Goal: Information Seeking & Learning: Check status

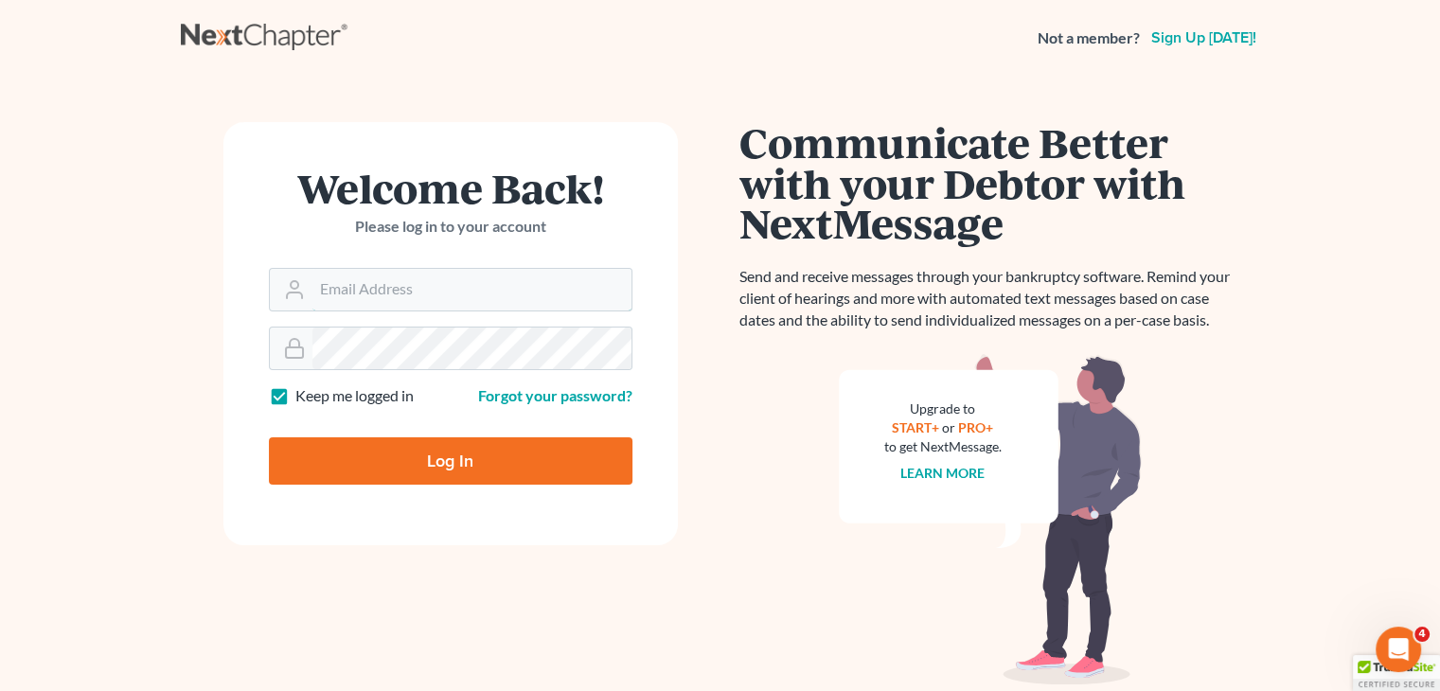
type input "david@Dlawbk.com"
click at [295, 445] on input "Log In" at bounding box center [451, 460] width 364 height 47
type input "Thinking..."
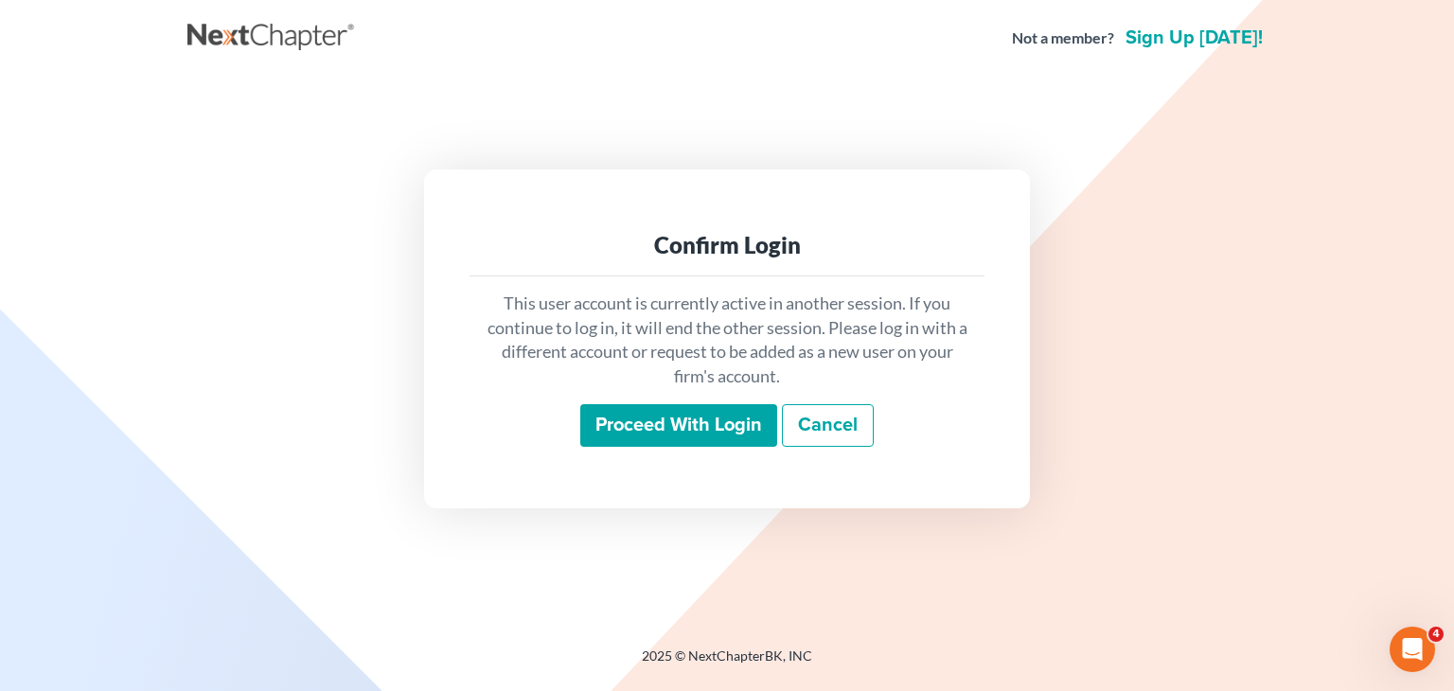
click at [710, 448] on div "This user account is currently active in another session. If you continue to lo…" at bounding box center [727, 369] width 515 height 187
click at [715, 434] on input "Proceed with login" at bounding box center [678, 426] width 197 height 44
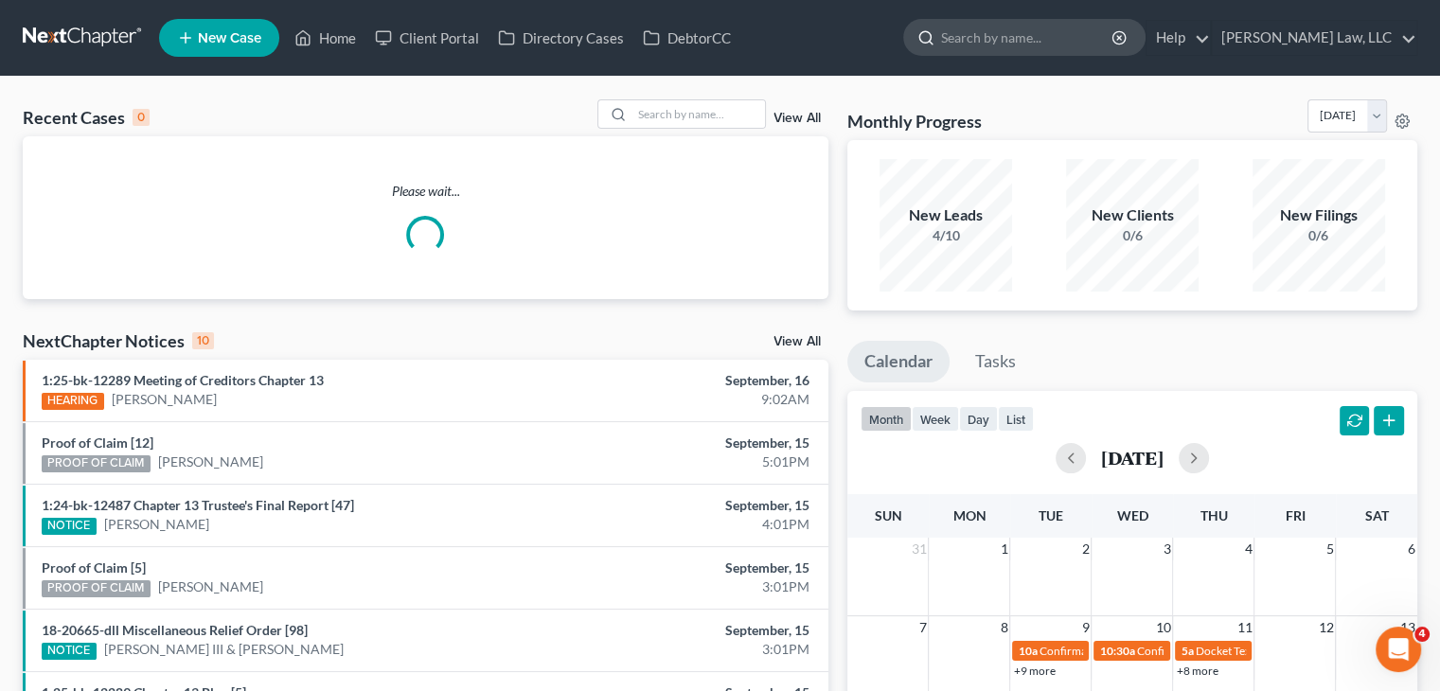
click at [990, 36] on input "search" at bounding box center [1027, 37] width 173 height 35
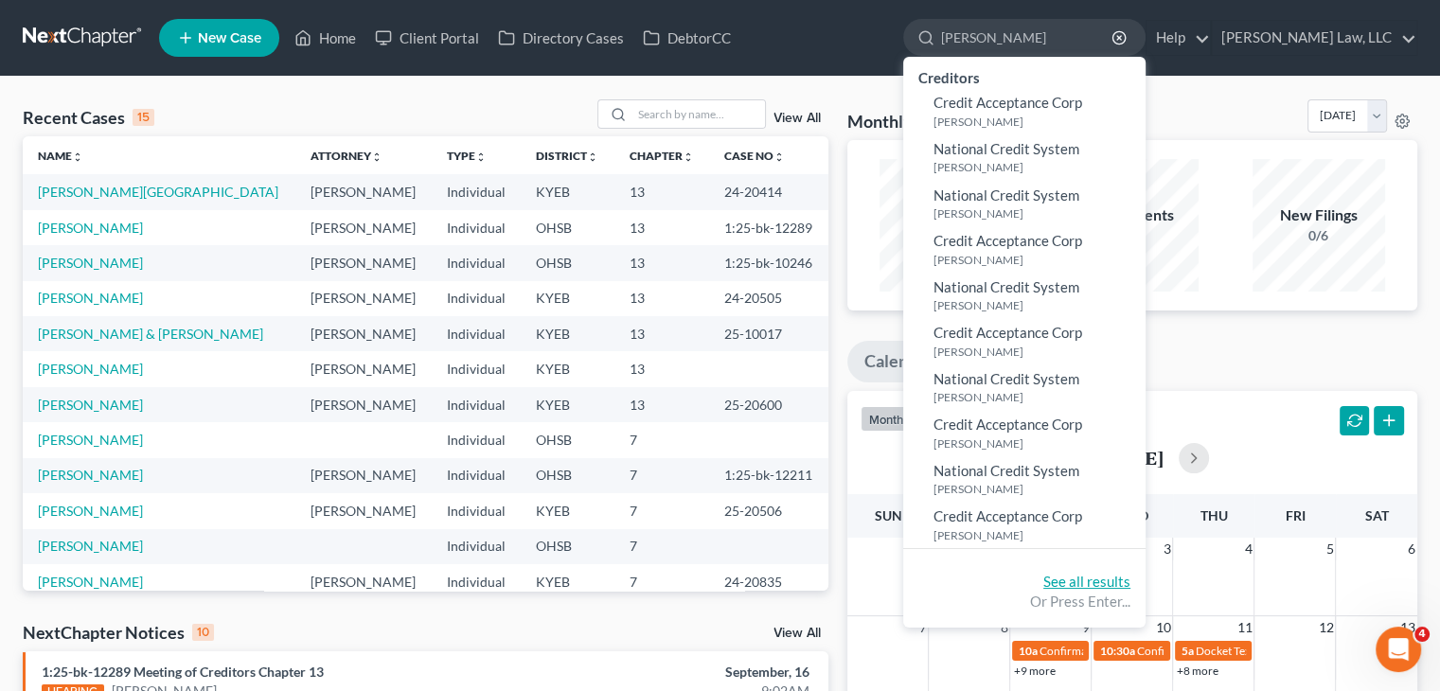
type input "crenshaw"
click at [1083, 588] on link "See all results" at bounding box center [1086, 581] width 87 height 17
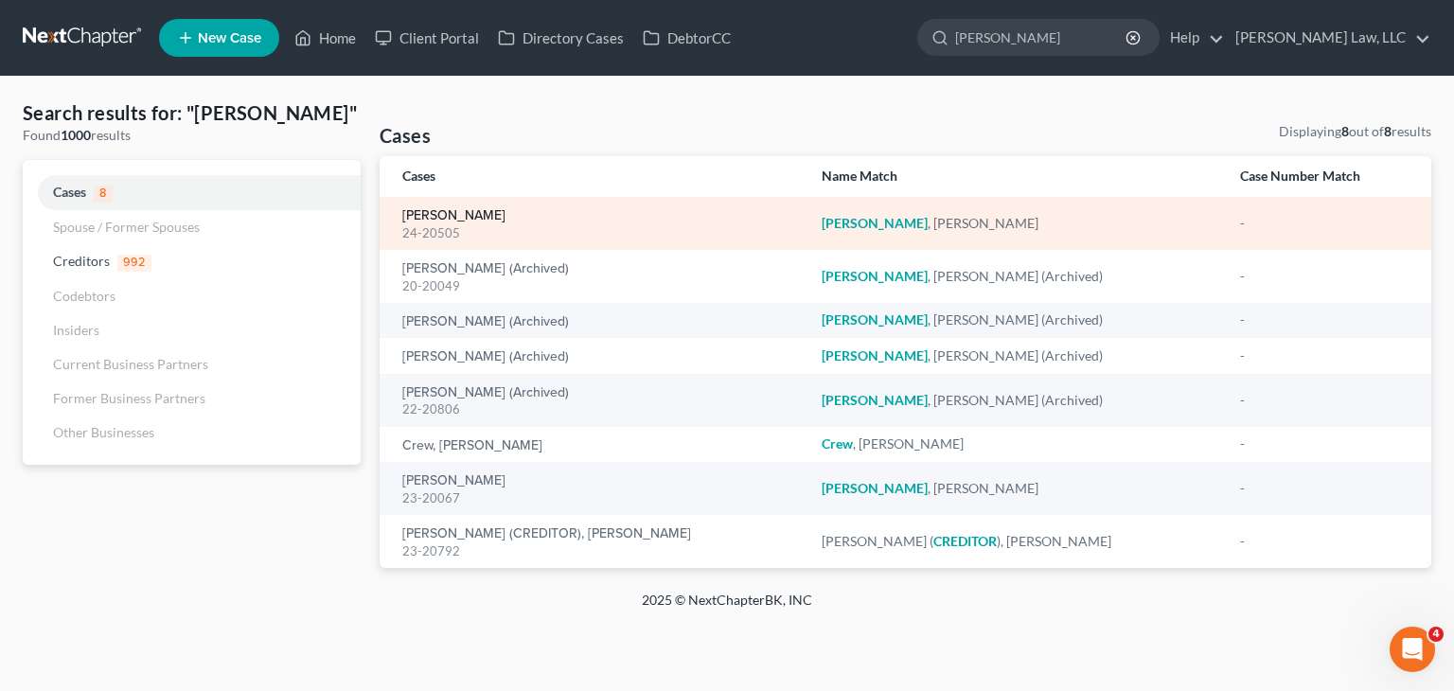
click at [409, 209] on link "Crenshaw, Leticia" at bounding box center [453, 215] width 103 height 13
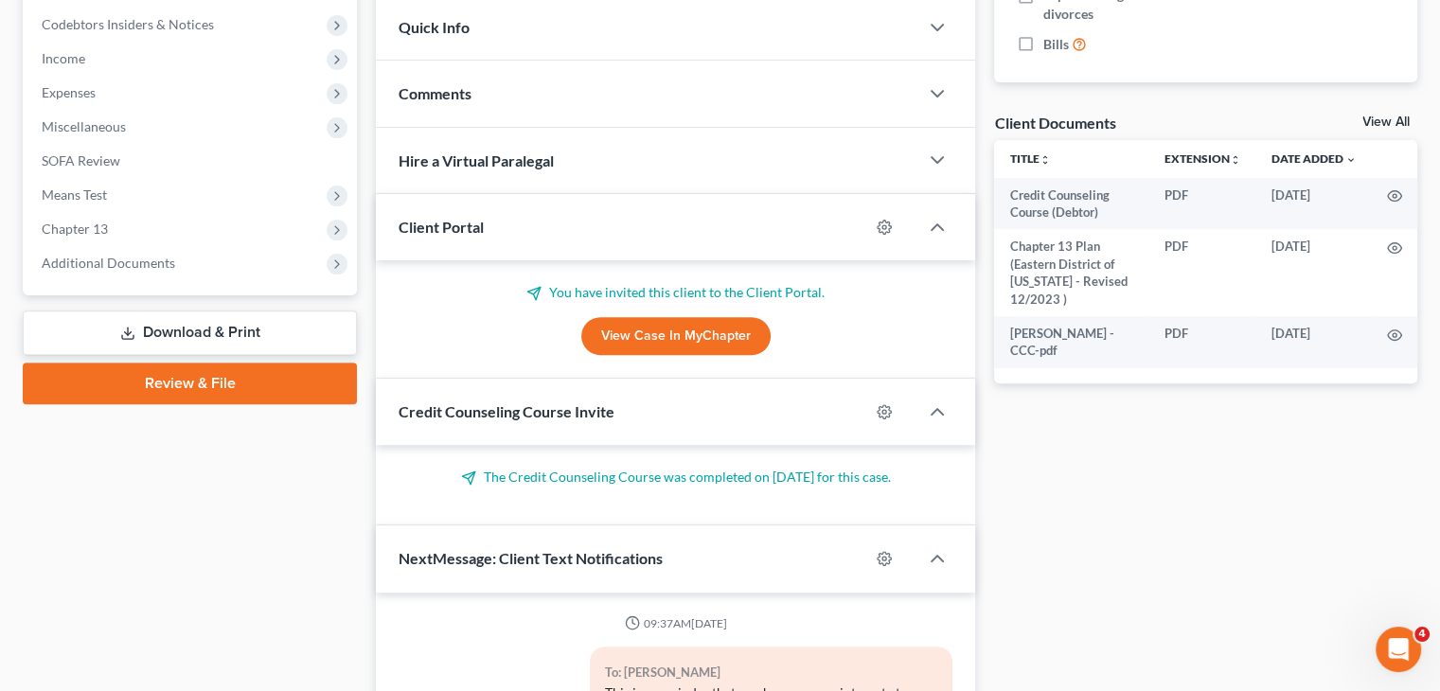
scroll to position [7202, 0]
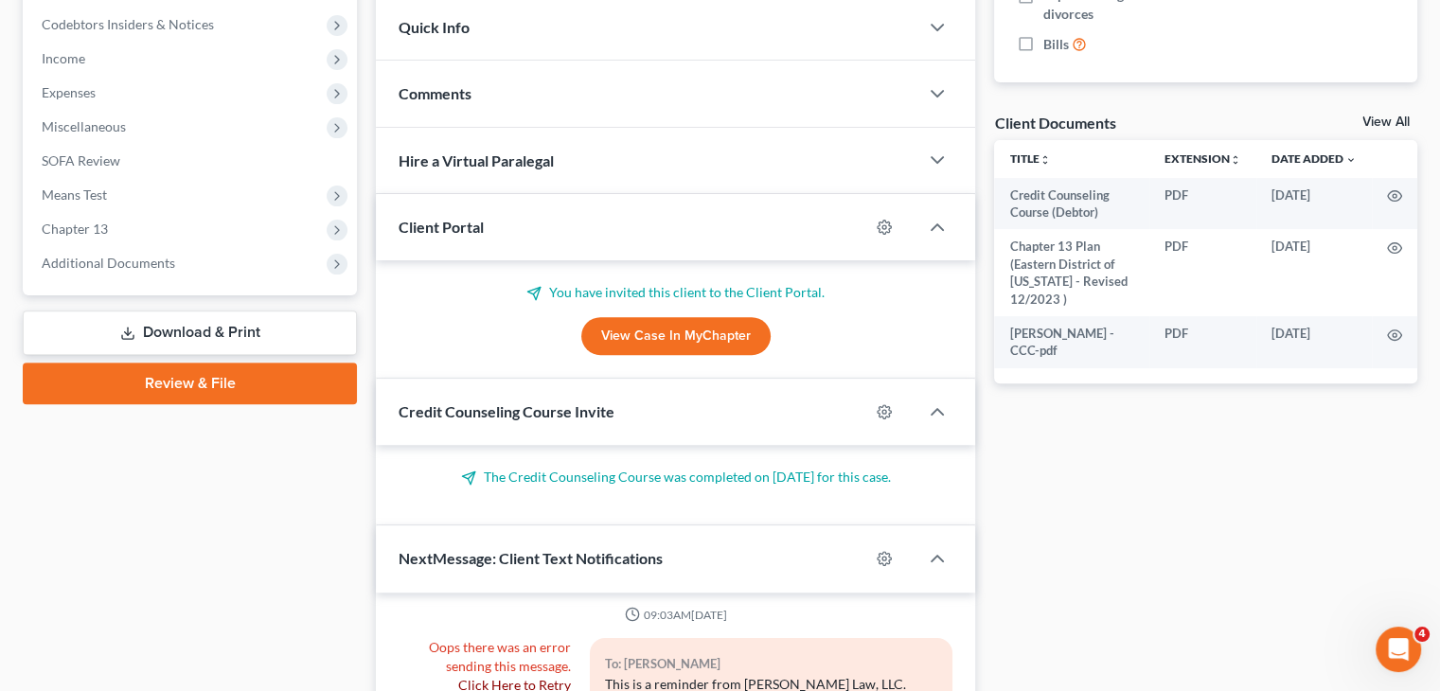
click at [137, 274] on span "Additional Documents" at bounding box center [192, 263] width 330 height 34
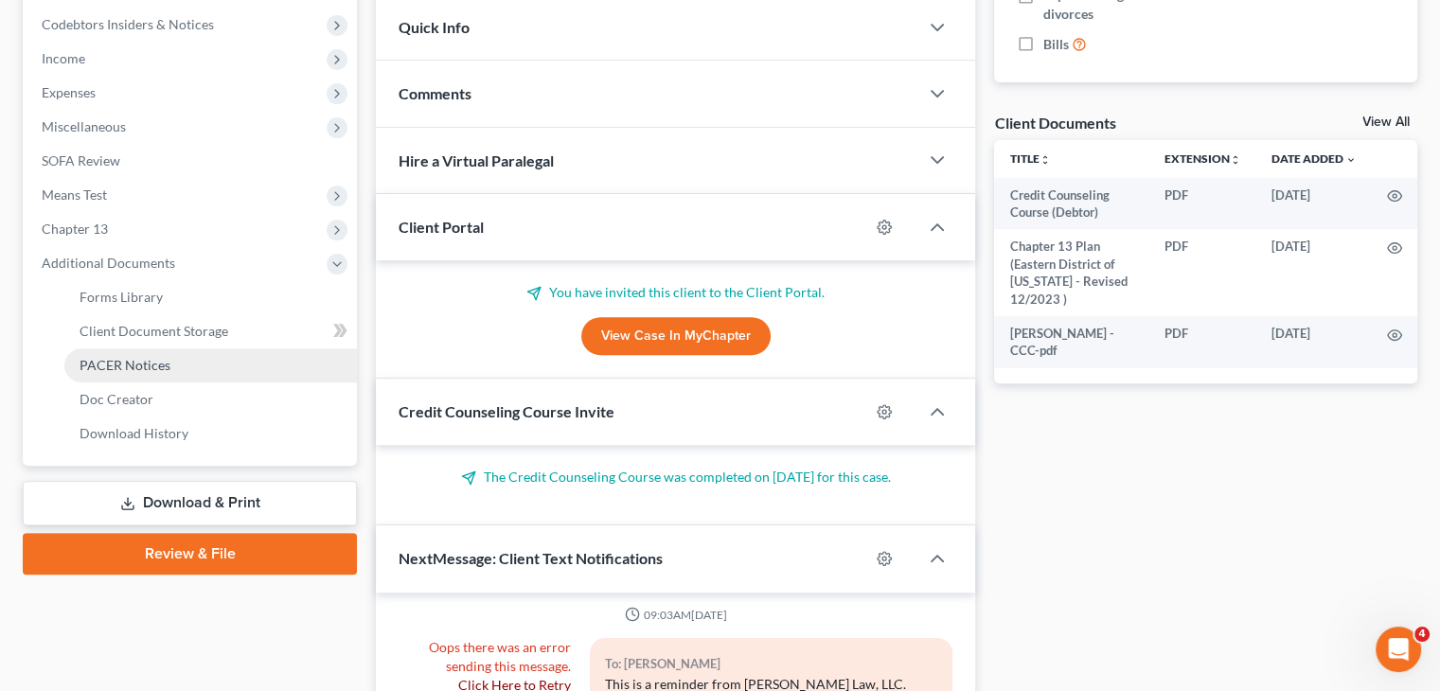
click at [126, 363] on span "PACER Notices" at bounding box center [125, 365] width 91 height 16
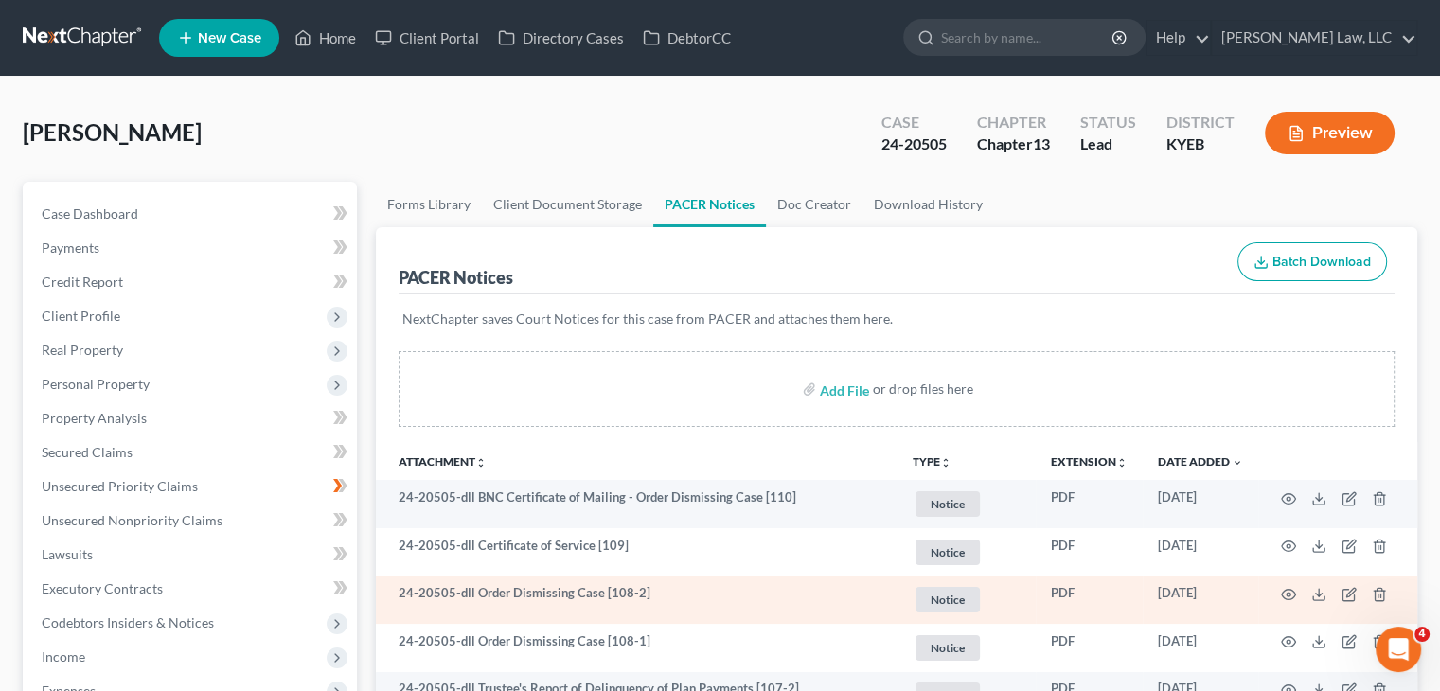
click at [815, 297] on div "NextChapter saves Court Notices for this case from PACER and attaches them here." at bounding box center [897, 330] width 996 height 72
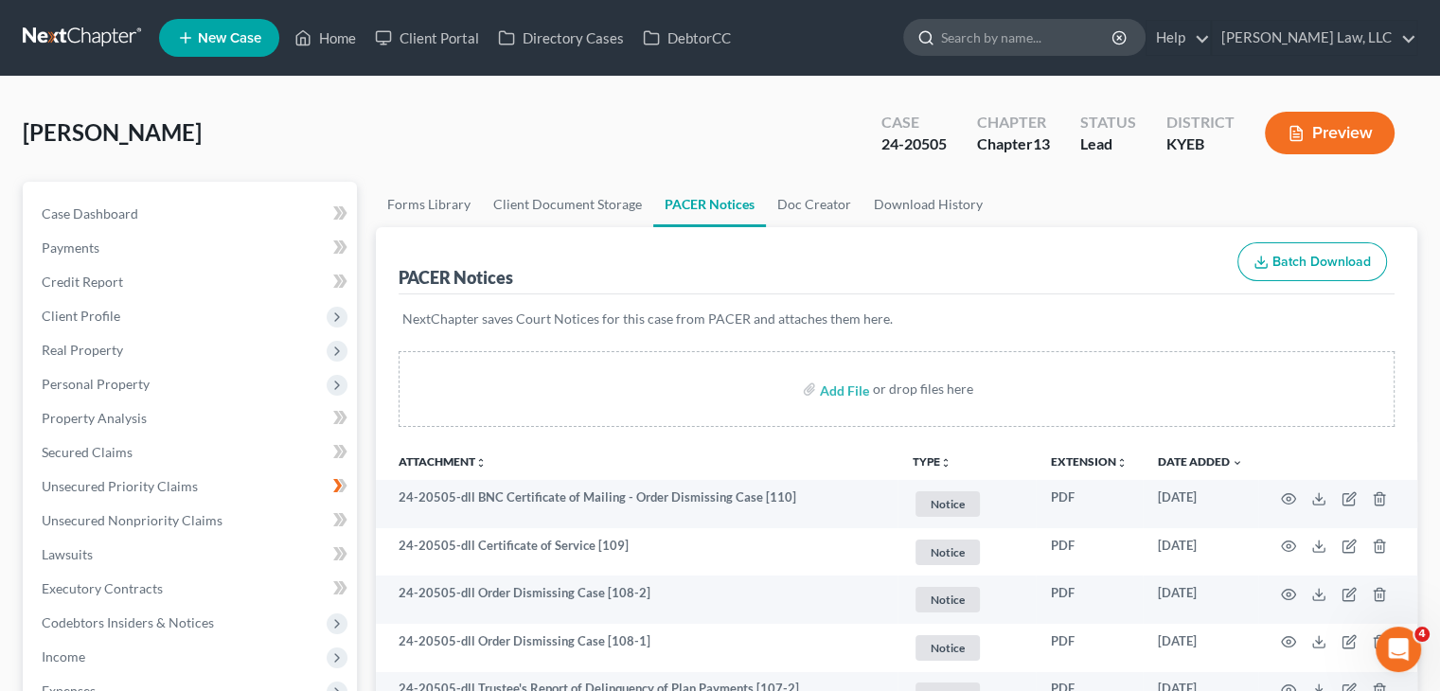
click at [1016, 31] on input "search" at bounding box center [1027, 37] width 173 height 35
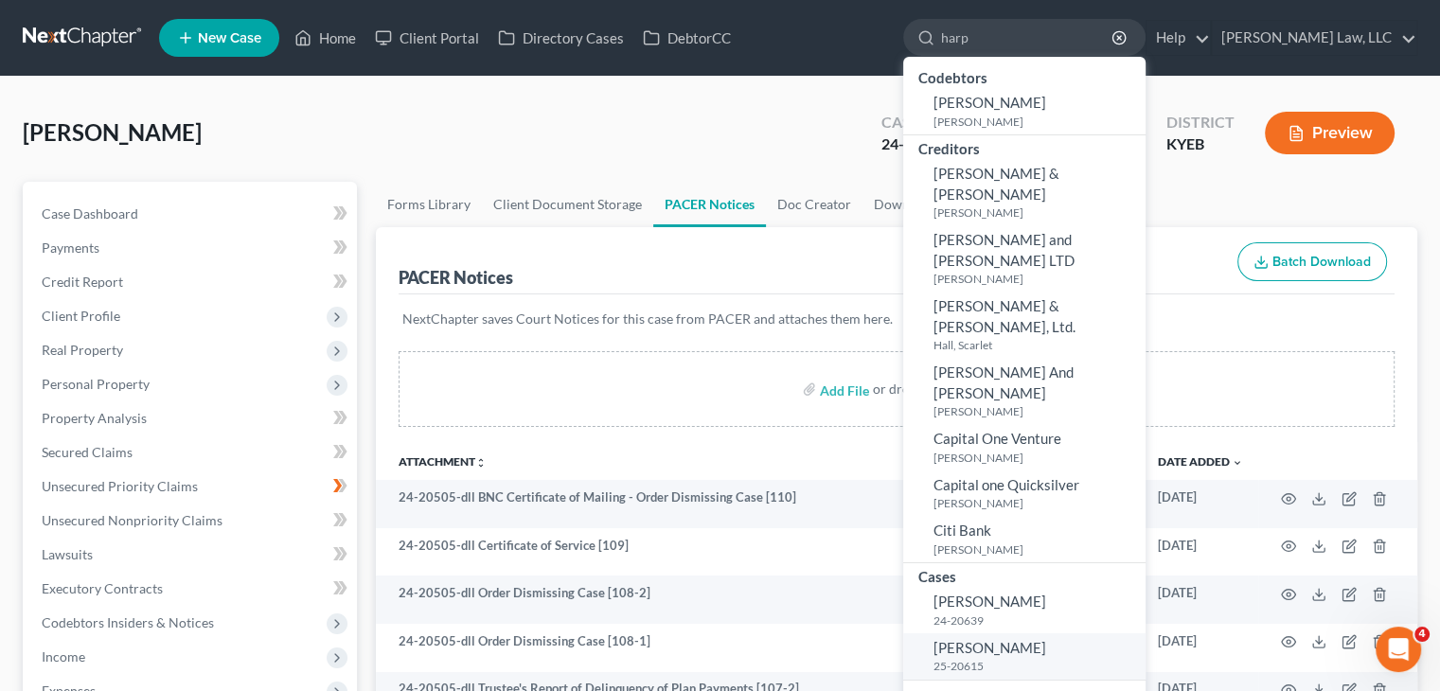
type input "harp"
click at [969, 633] on link "Harp, Sandra 25-20615" at bounding box center [1024, 656] width 242 height 46
select select "4"
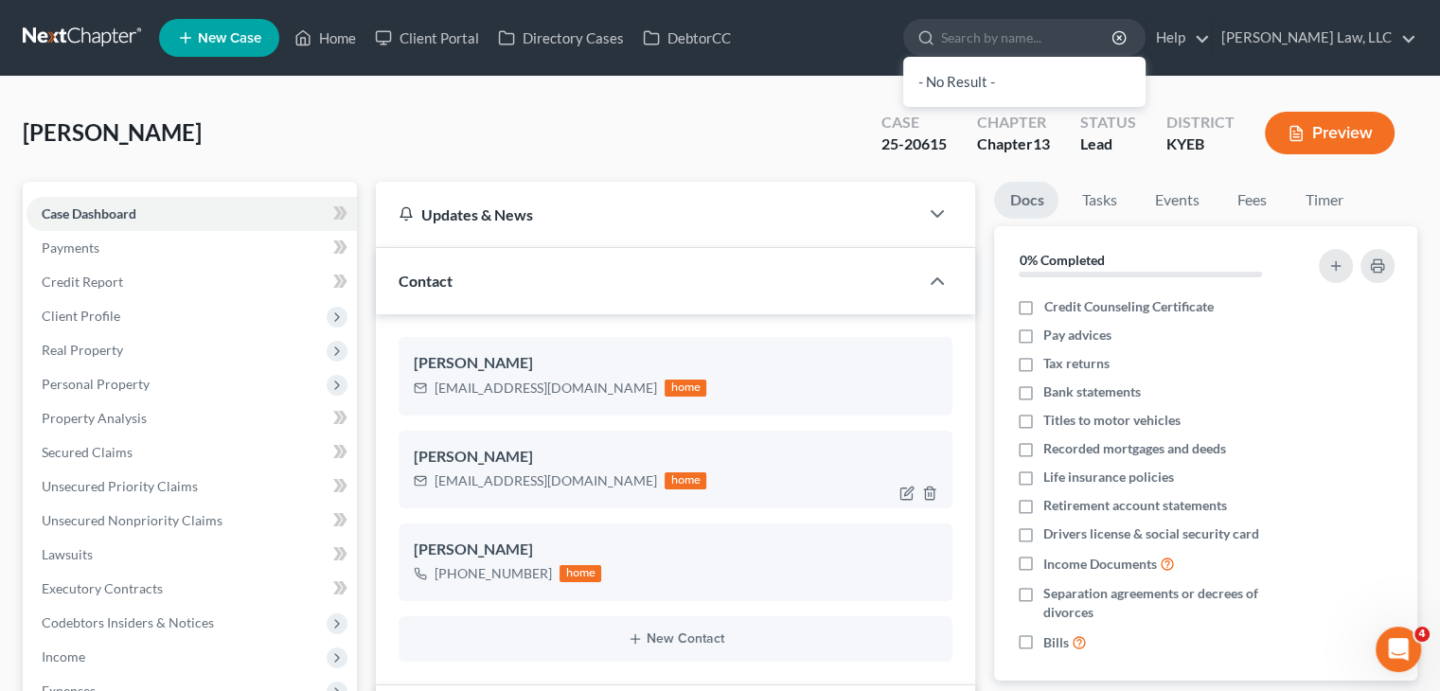
click at [897, 524] on div "Sandra Harp m.harpgraham@gmail.com home Sandra Harp m.harpgraham@gmail.com home…" at bounding box center [675, 499] width 599 height 371
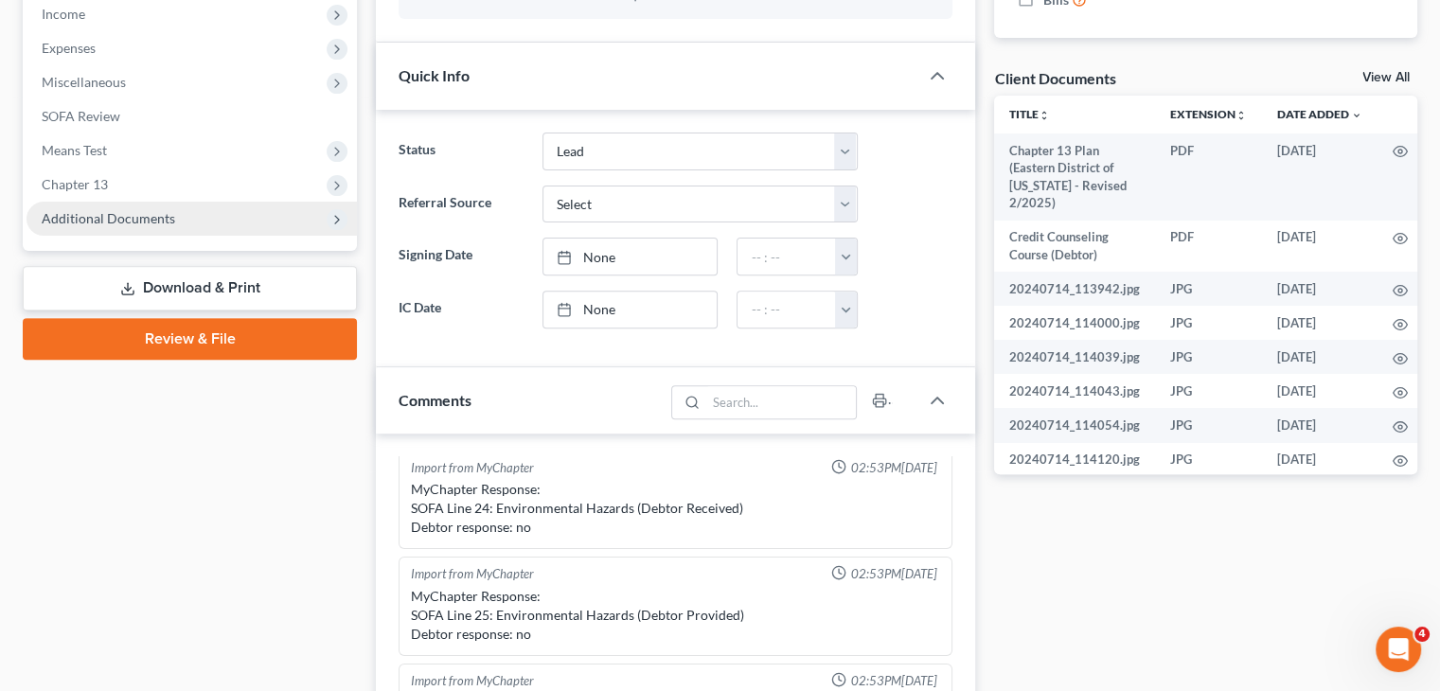
scroll to position [648, 0]
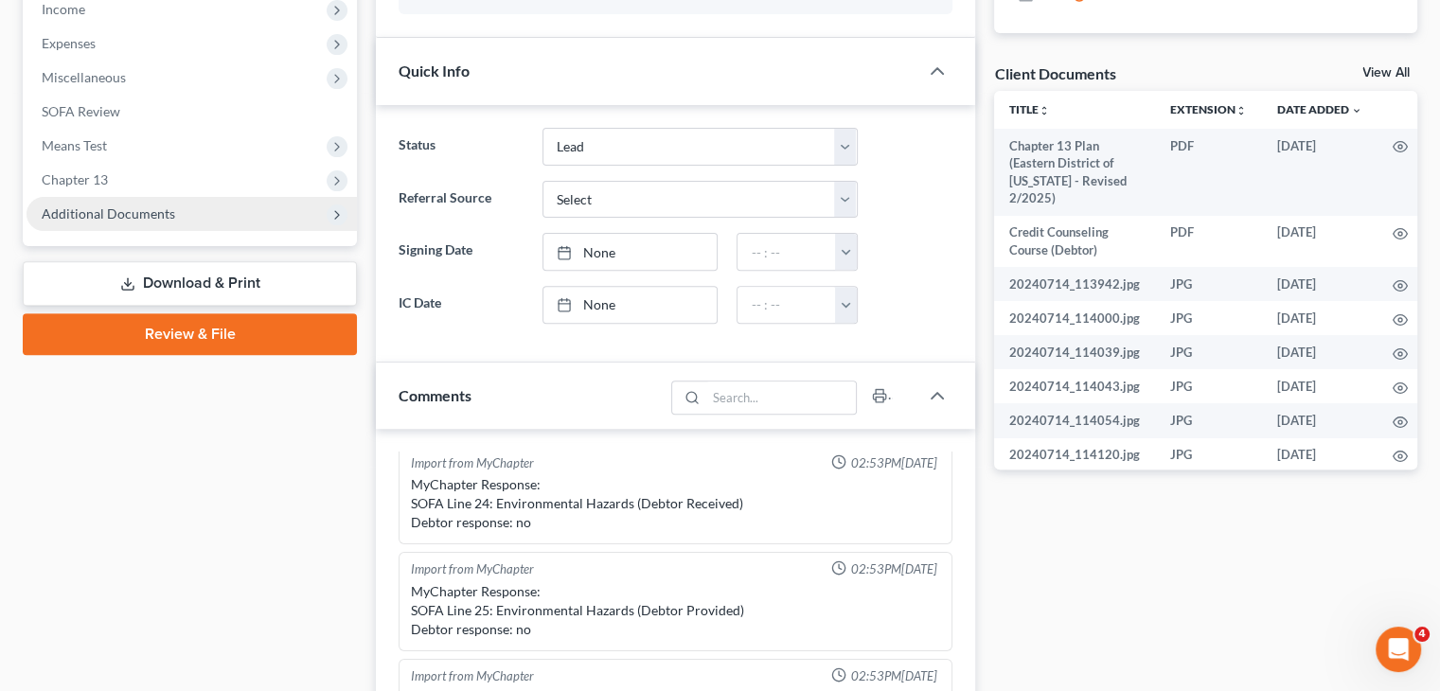
click at [140, 223] on span "Additional Documents" at bounding box center [192, 214] width 330 height 34
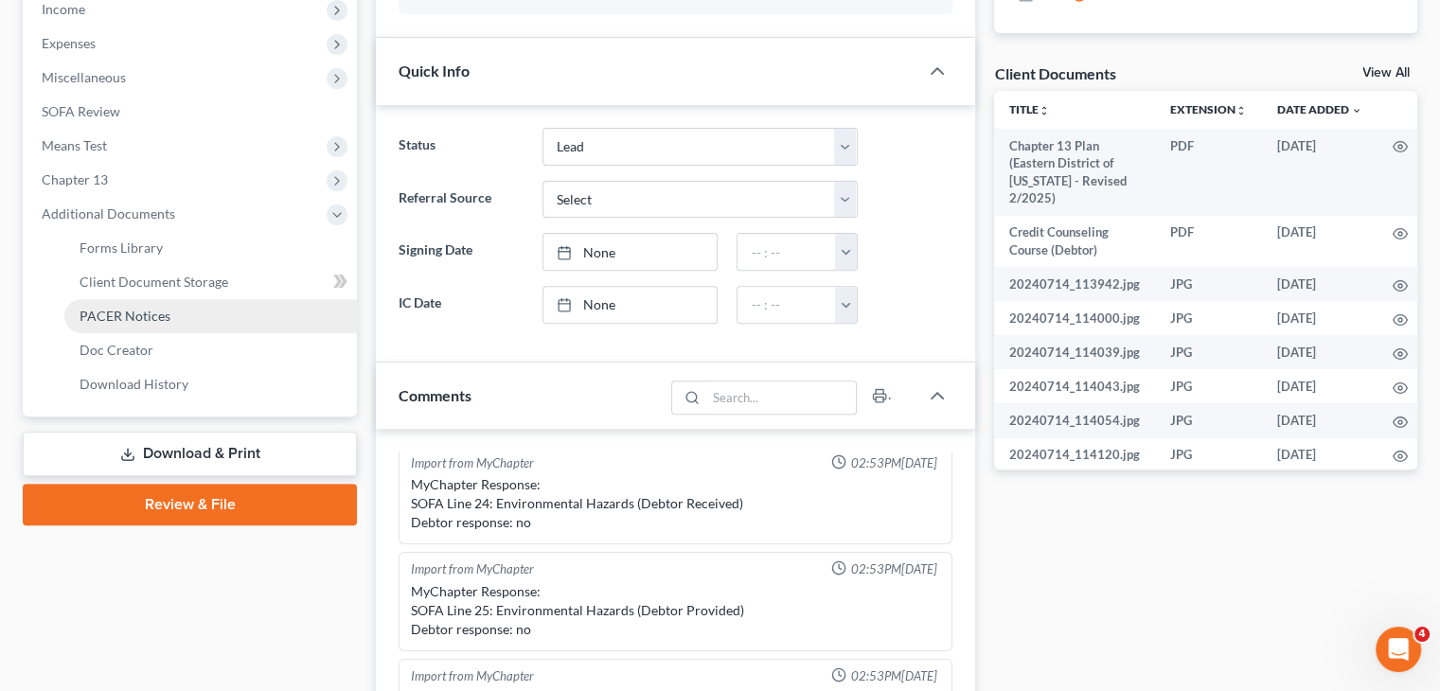
click at [129, 317] on span "PACER Notices" at bounding box center [125, 316] width 91 height 16
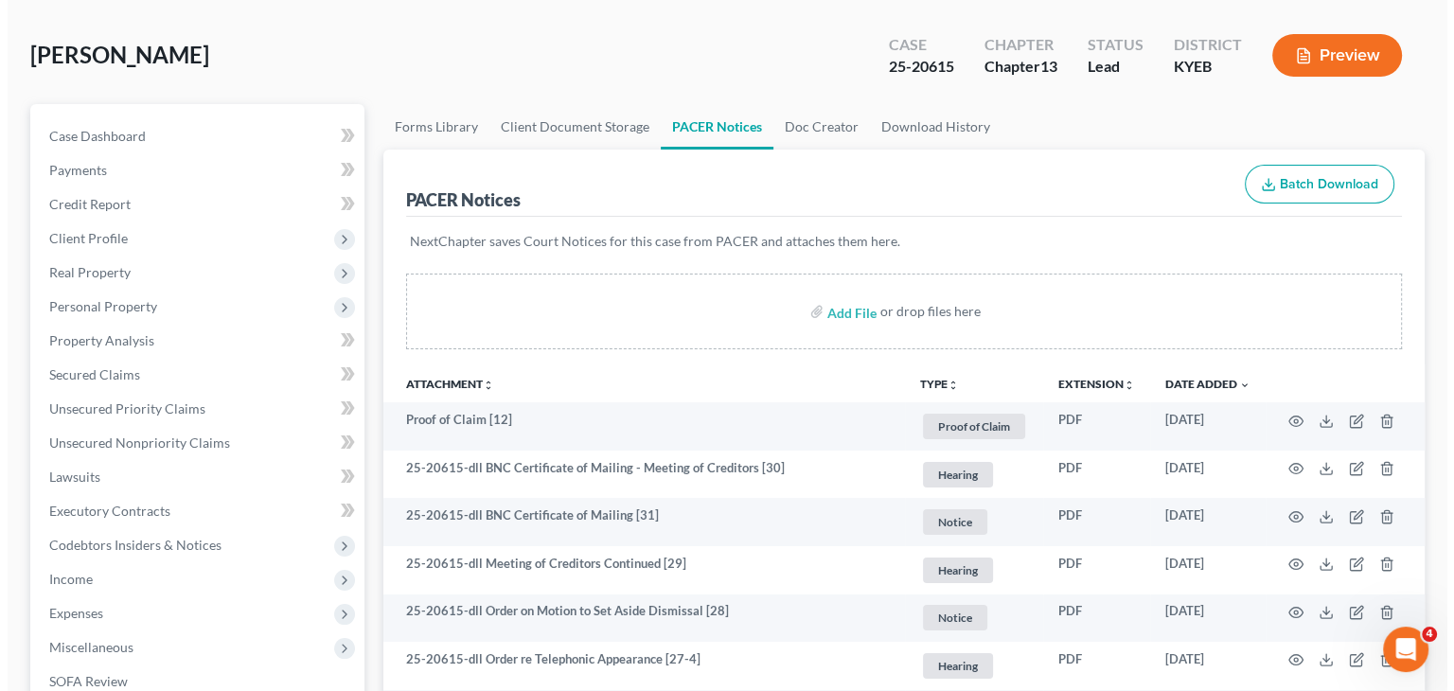
scroll to position [80, 0]
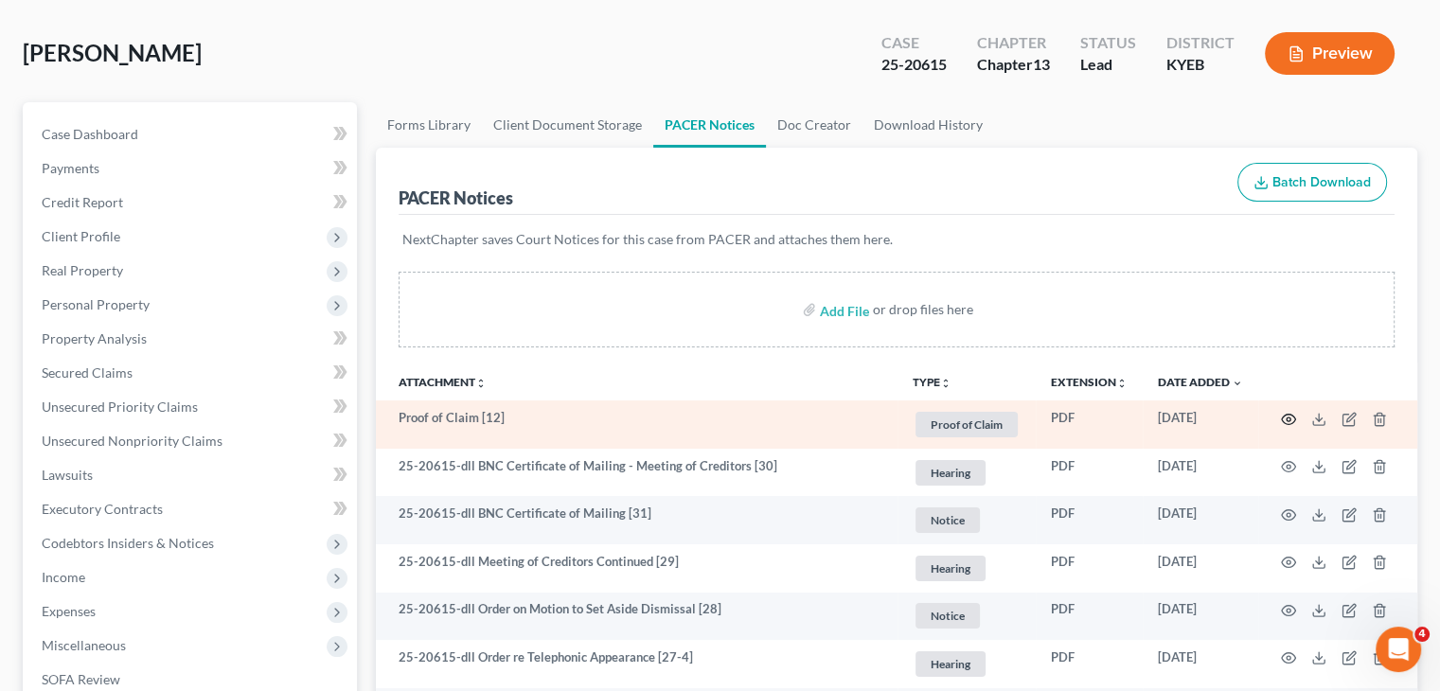
click at [1286, 415] on icon "button" at bounding box center [1288, 419] width 15 height 15
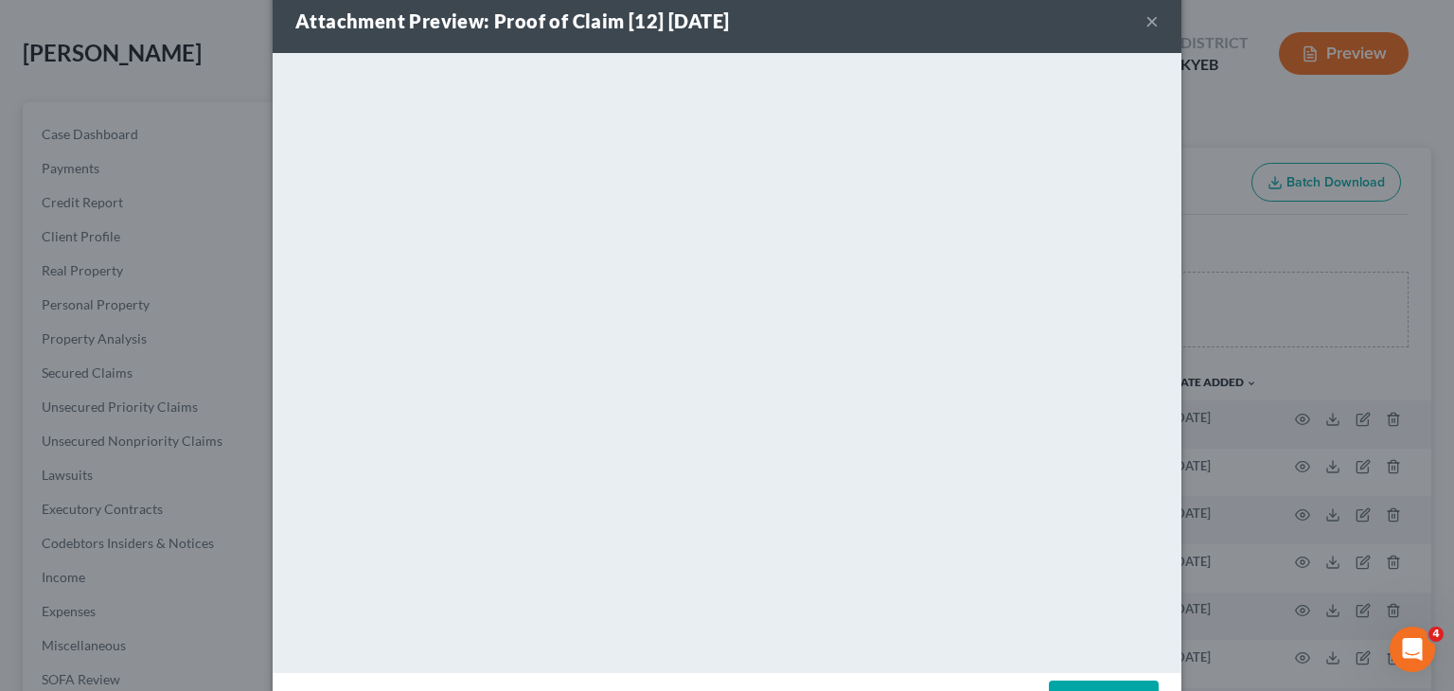
scroll to position [33, 0]
